Goal: Information Seeking & Learning: Learn about a topic

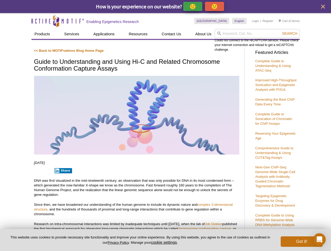
click at [193, 6] on p "🙂" at bounding box center [192, 6] width 7 height 7
click at [215, 6] on span "Give Feedback" at bounding box center [213, 6] width 31 height 6
click at [323, 7] on icon "close" at bounding box center [323, 7] width 4 height 4
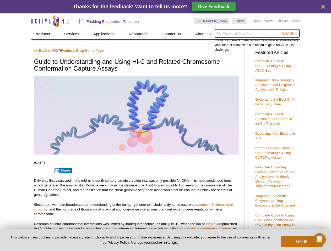
click at [257, 34] on input "search" at bounding box center [256, 33] width 85 height 9
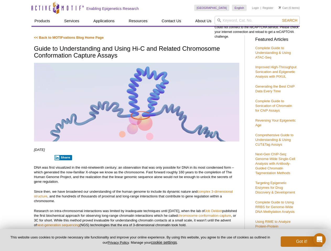
click at [289, 34] on div "Could not connect to the reCAPTCHA service. Please check your internet connecti…" at bounding box center [256, 27] width 85 height 23
click at [62, 171] on p "DNA was first visualized in the mid-nineteenth century; an observation that was…" at bounding box center [136, 174] width 205 height 19
click at [165, 242] on button "cookie settings" at bounding box center [164, 242] width 26 height 4
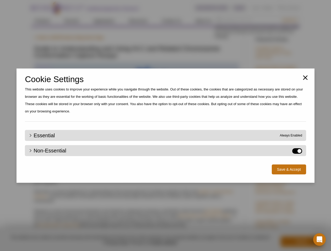
click at [301, 242] on div "Close Cookie Settings This website uses cookies to improve your experience whil…" at bounding box center [165, 125] width 331 height 251
